Goal: Check status: Check status

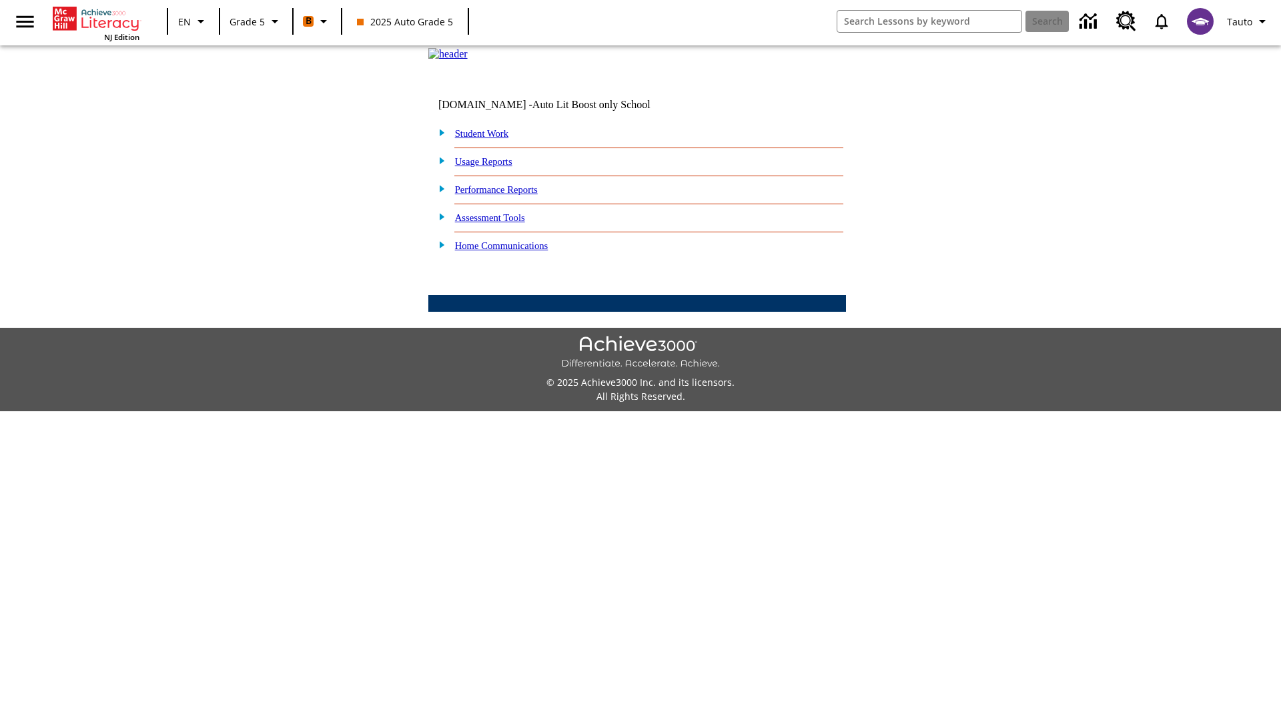
click at [490, 139] on link "Student Work" at bounding box center [481, 133] width 53 height 11
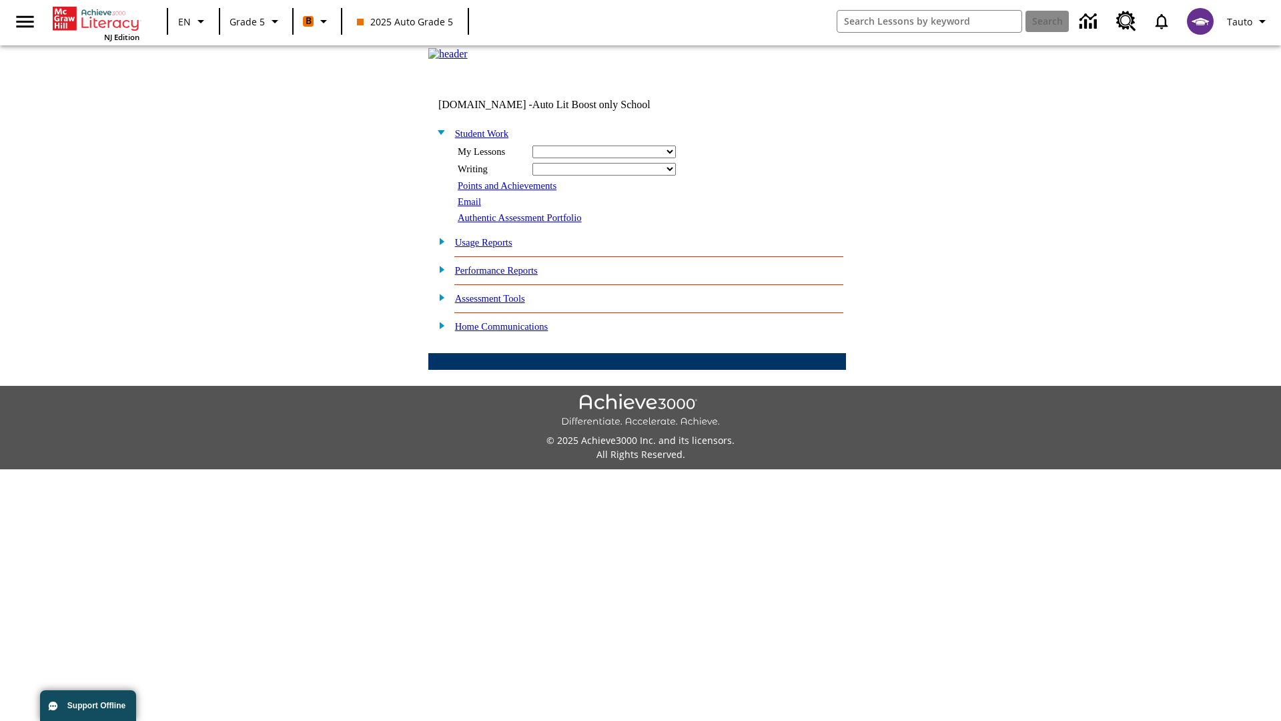
select select "/options/reports/?report_id=12&atype=1&section=2"
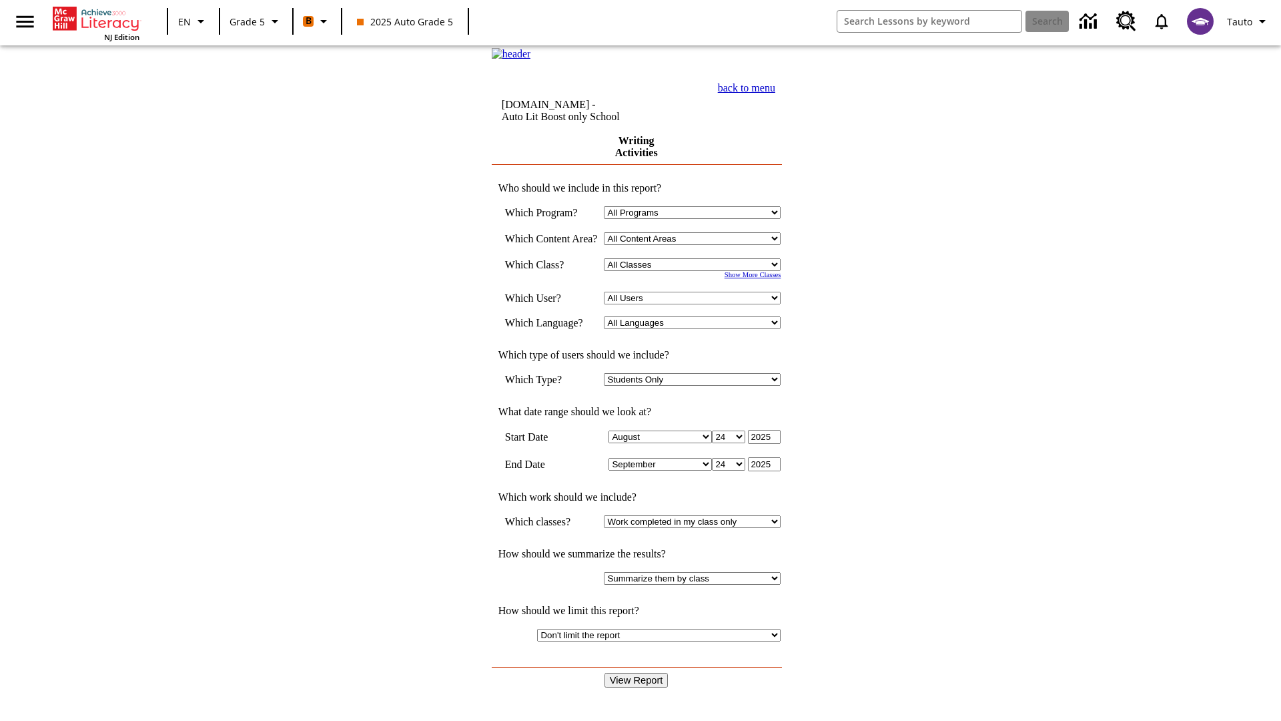
click at [697, 271] on select "Select a Class: All Classes 2025 Auto Grade 5 OL 2025 Auto Grade 6" at bounding box center [692, 264] width 177 height 13
select select "11133131"
